Goal: Information Seeking & Learning: Learn about a topic

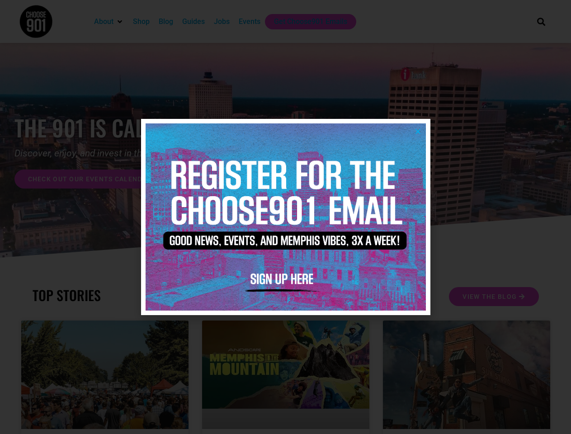
scroll to position [1866, 0]
